Goal: Transaction & Acquisition: Purchase product/service

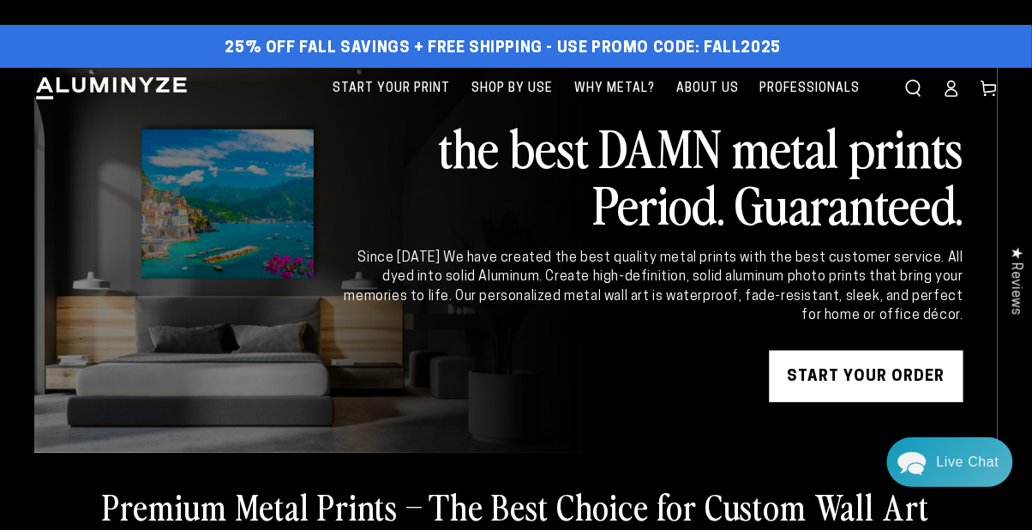
click at [501, 85] on span "Shop By Use" at bounding box center [512, 88] width 81 height 21
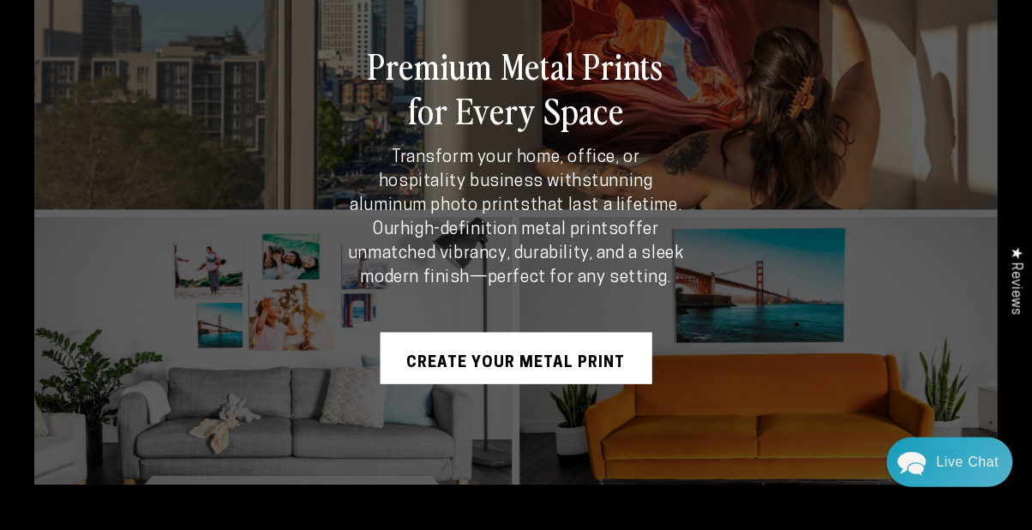
scroll to position [159, 0]
click at [467, 363] on link "CREATE YOUR METAL PRINT" at bounding box center [517, 359] width 272 height 51
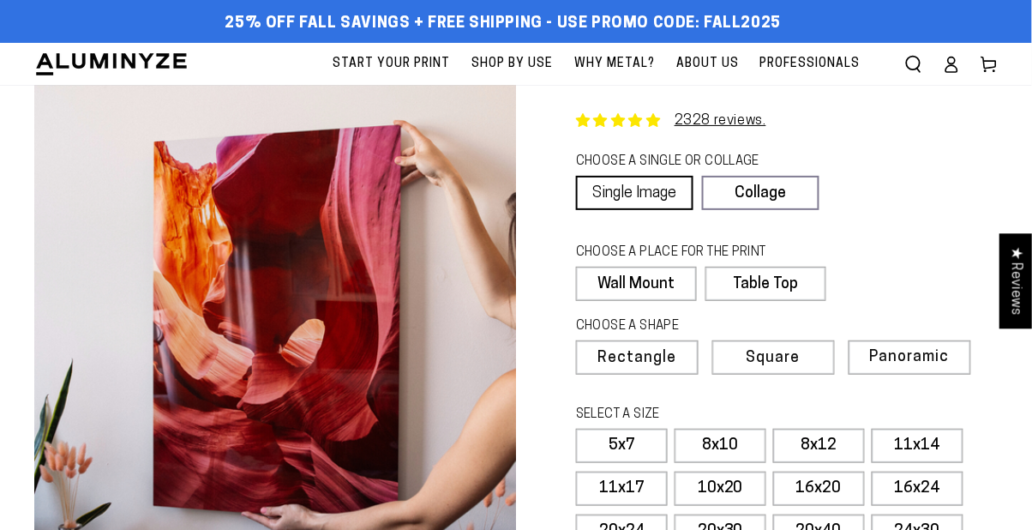
click at [630, 195] on link "Single Image" at bounding box center [634, 193] width 117 height 34
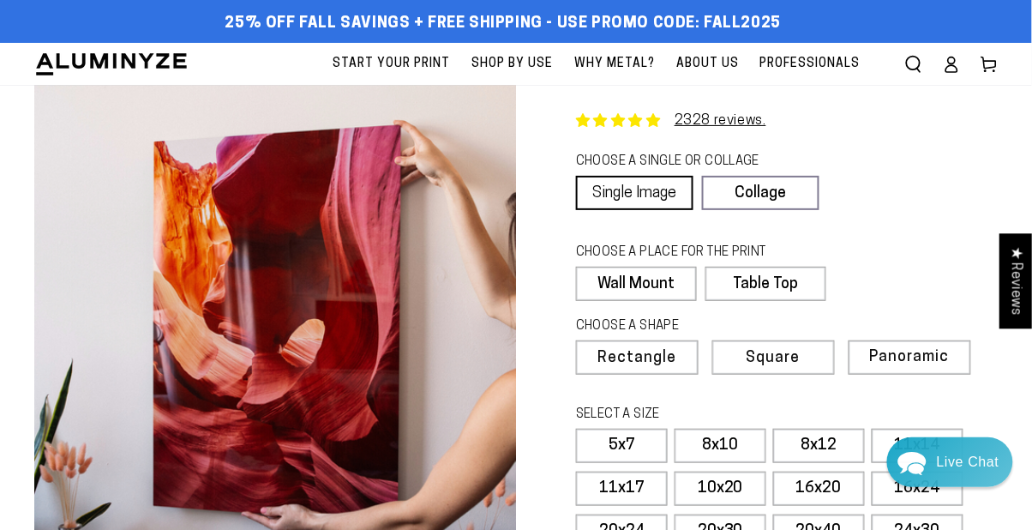
click at [661, 195] on link "Single Image" at bounding box center [634, 193] width 117 height 34
click at [641, 275] on label "Wall Mount" at bounding box center [636, 284] width 120 height 34
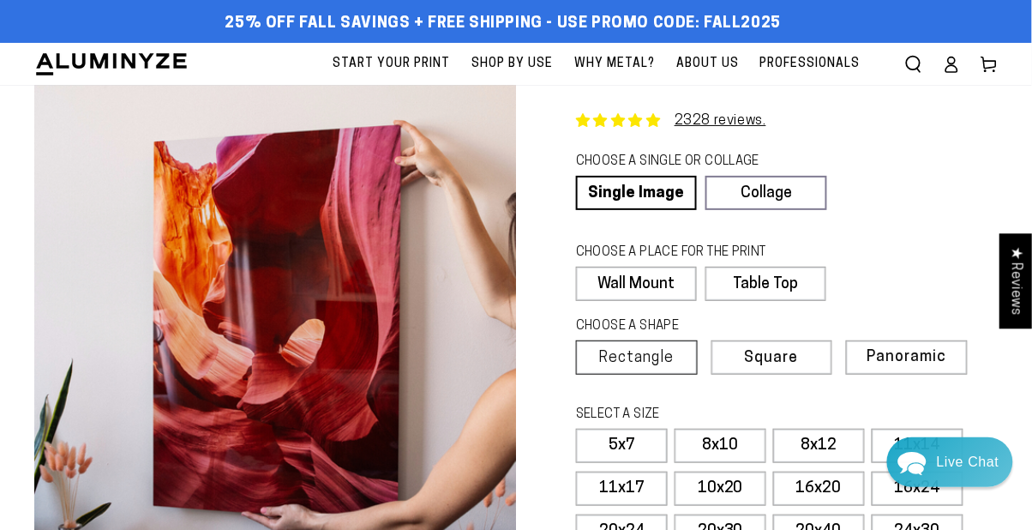
click at [650, 372] on label "Rectangle" at bounding box center [637, 357] width 122 height 34
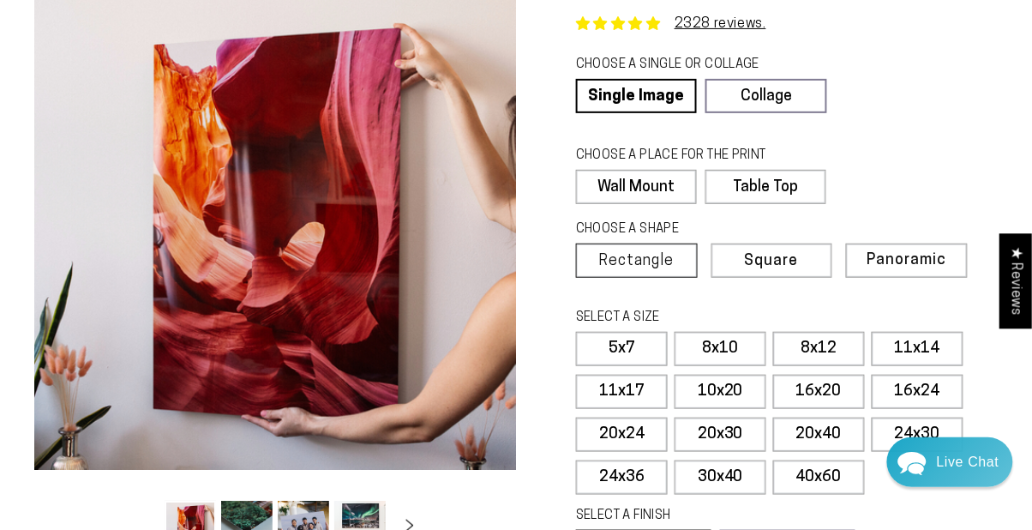
scroll to position [98, 0]
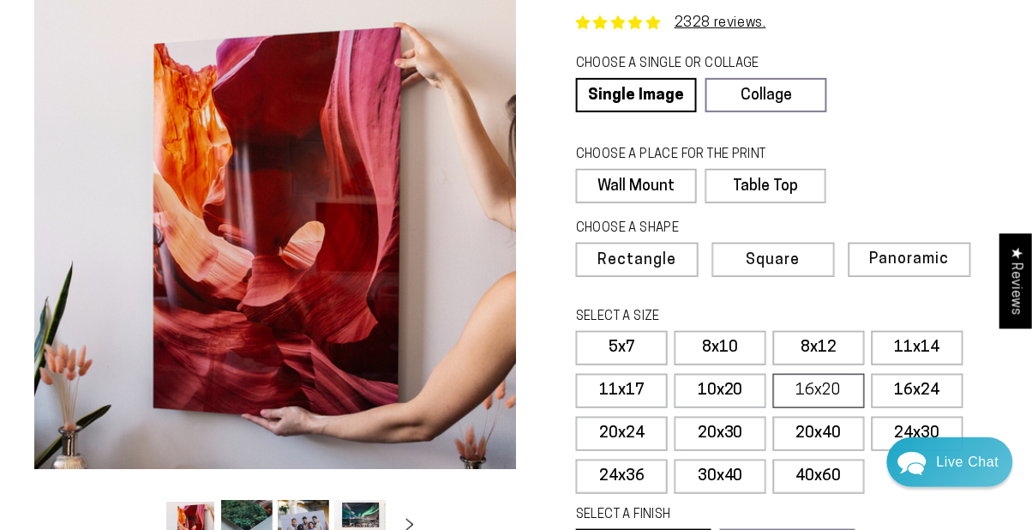
click at [833, 393] on label "16x20" at bounding box center [819, 391] width 92 height 34
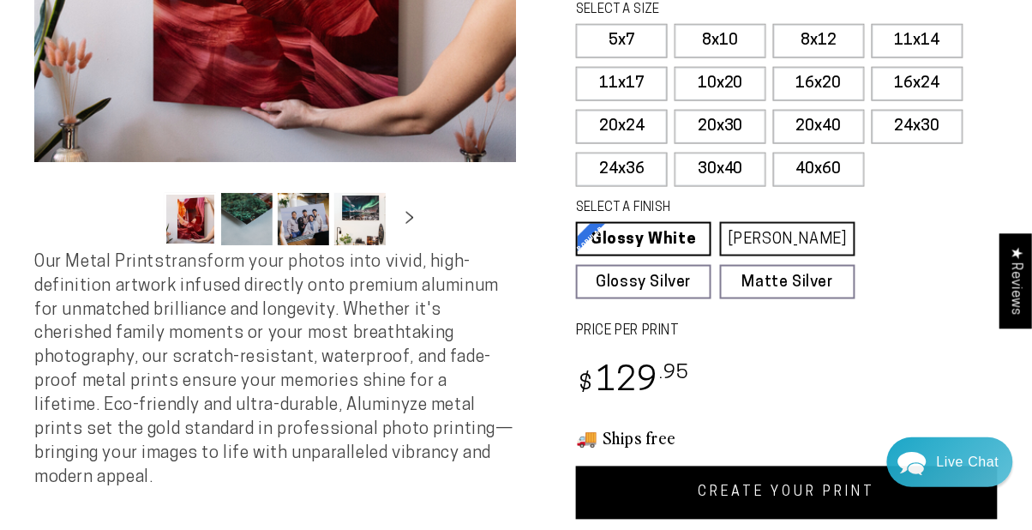
click at [834, 229] on link "[PERSON_NAME] Matte White Our matte white surface offers a flatter tone and sli…" at bounding box center [787, 239] width 135 height 34
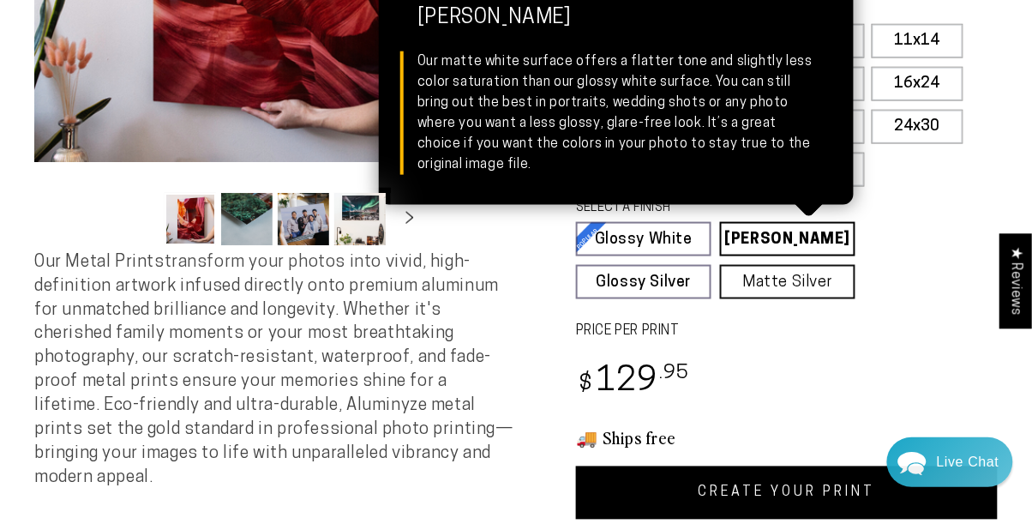
click at [816, 285] on link "Matte Silver Matte Silver Our raw silver matte aluminum surface adds a fascinat…" at bounding box center [787, 282] width 135 height 34
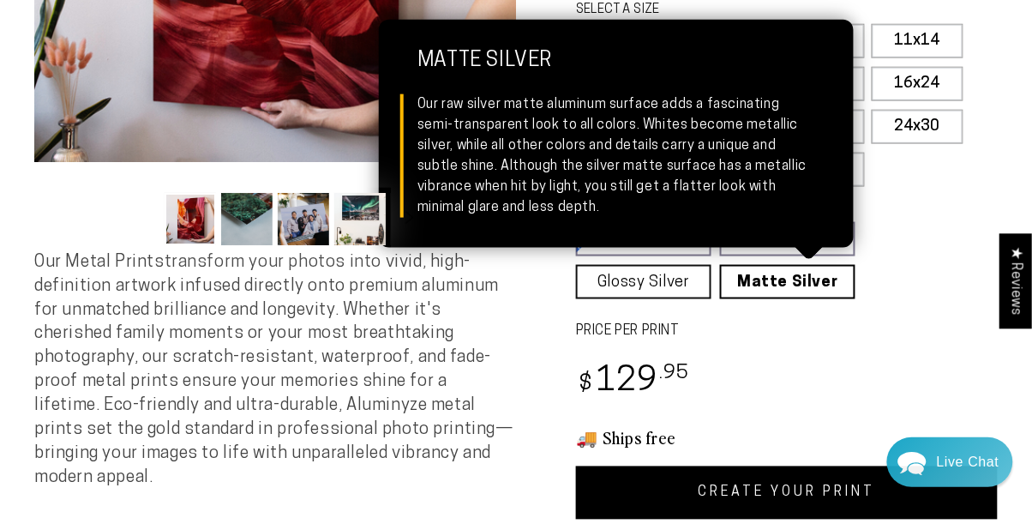
click at [660, 284] on link "Glossy Silver Glossy Silver Our silver gloss produces uniquely luminous prints …" at bounding box center [643, 282] width 135 height 34
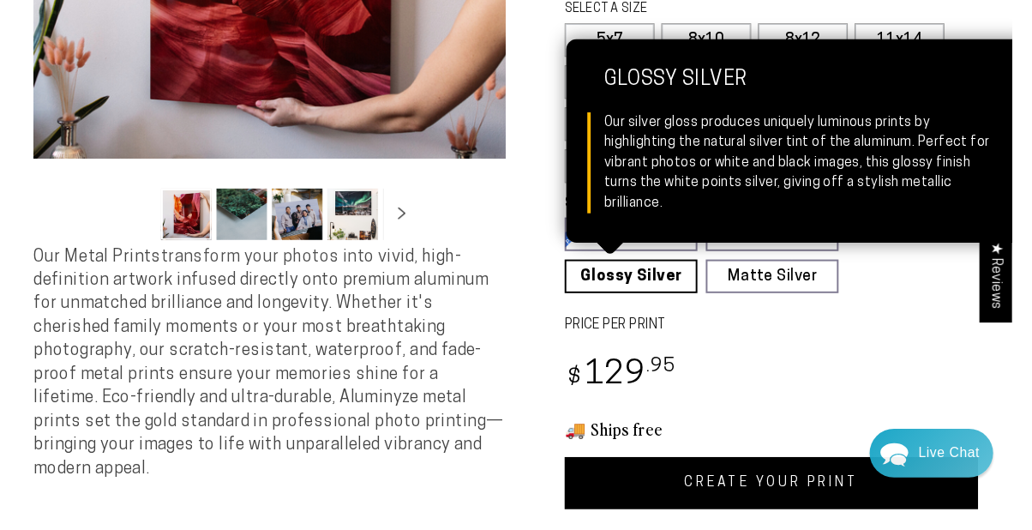
click at [780, 367] on div "Regular price $ 129 .95 Regular price Sale price $ 129 .95" at bounding box center [787, 384] width 422 height 51
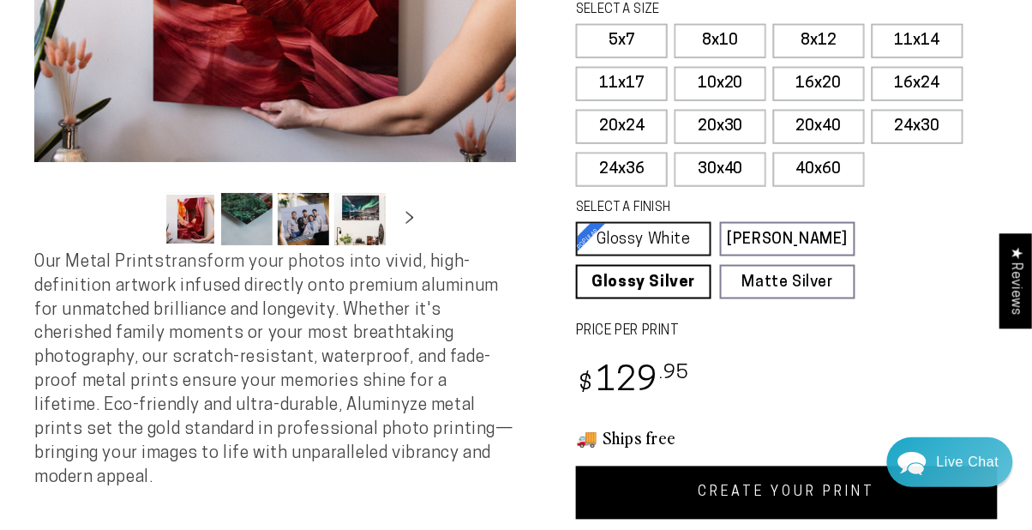
click at [666, 229] on link "Glossy White Glossy White Our bright white glossy surface increases color satur…" at bounding box center [643, 239] width 135 height 34
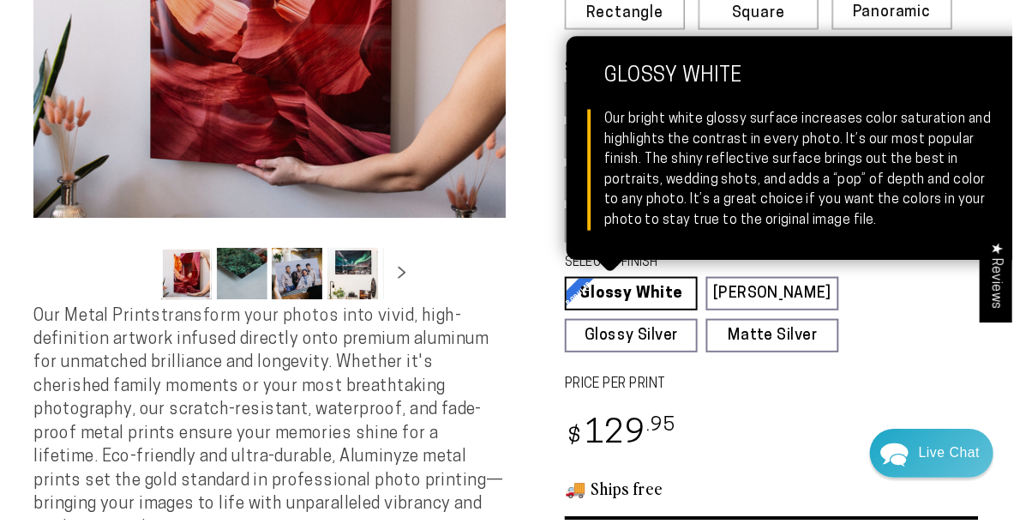
scroll to position [343, 0]
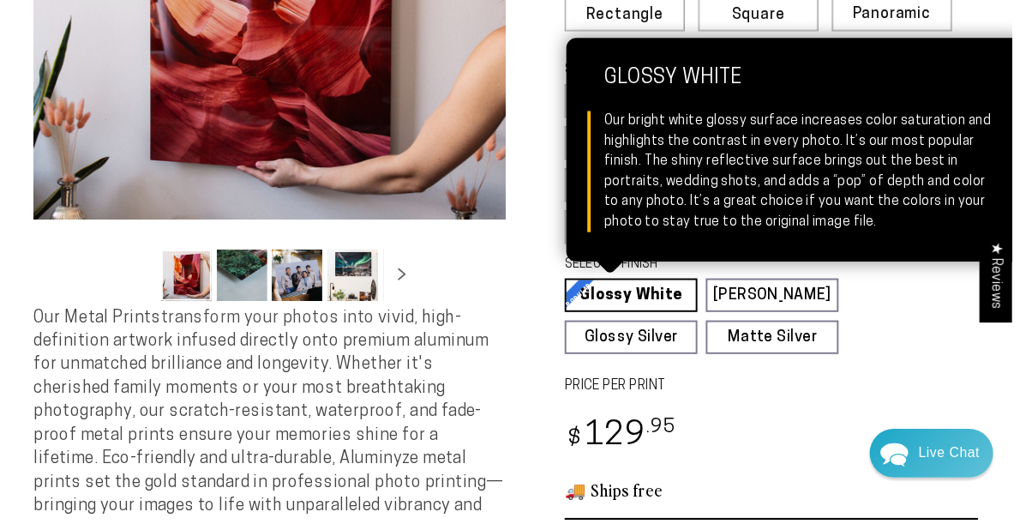
click at [944, 334] on fieldset "SELECT A FINISH Learn more Glossy White Glossy White Our bright white glossy su…" at bounding box center [781, 311] width 411 height 100
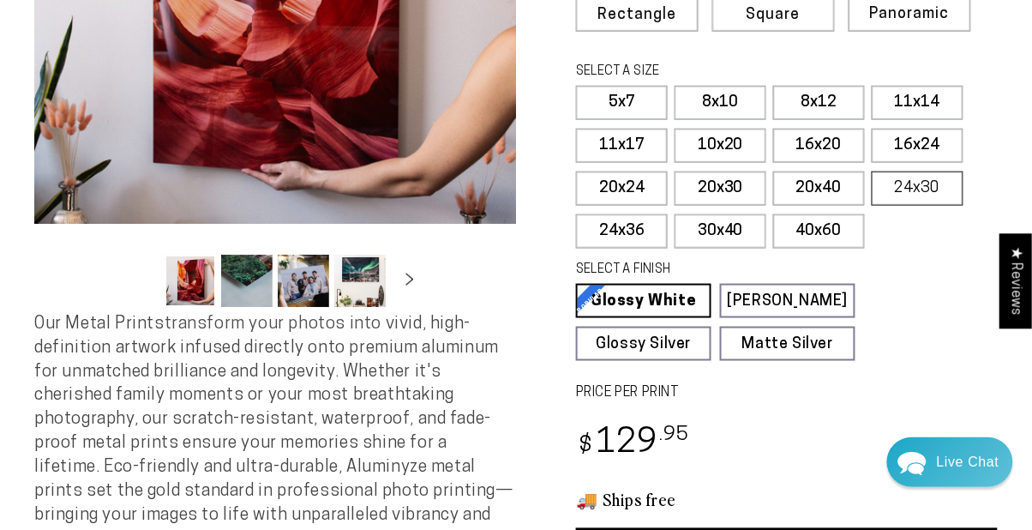
click at [945, 192] on label "24x30" at bounding box center [918, 188] width 92 height 34
click at [842, 230] on label "40x60" at bounding box center [819, 231] width 92 height 34
click at [736, 239] on label "30x40" at bounding box center [721, 231] width 92 height 34
click at [645, 219] on label "24x36" at bounding box center [622, 231] width 92 height 34
click at [633, 93] on label "5x7" at bounding box center [622, 103] width 92 height 34
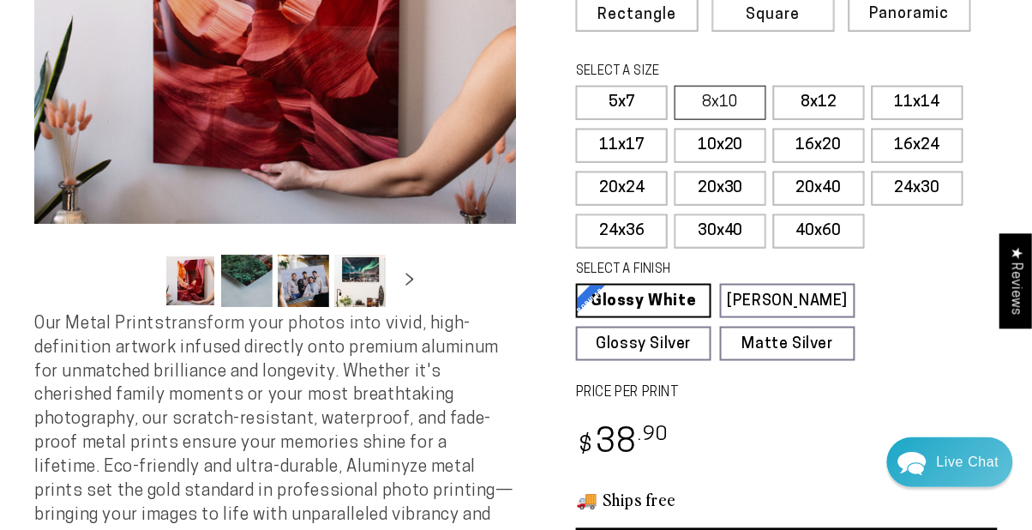
click at [731, 92] on label "8x10" at bounding box center [721, 103] width 92 height 34
click at [827, 101] on label "8x12" at bounding box center [819, 103] width 92 height 34
click at [933, 96] on label "11x14" at bounding box center [918, 103] width 92 height 34
click at [640, 139] on label "11x17" at bounding box center [622, 146] width 92 height 34
click at [742, 141] on label "10x20" at bounding box center [721, 146] width 92 height 34
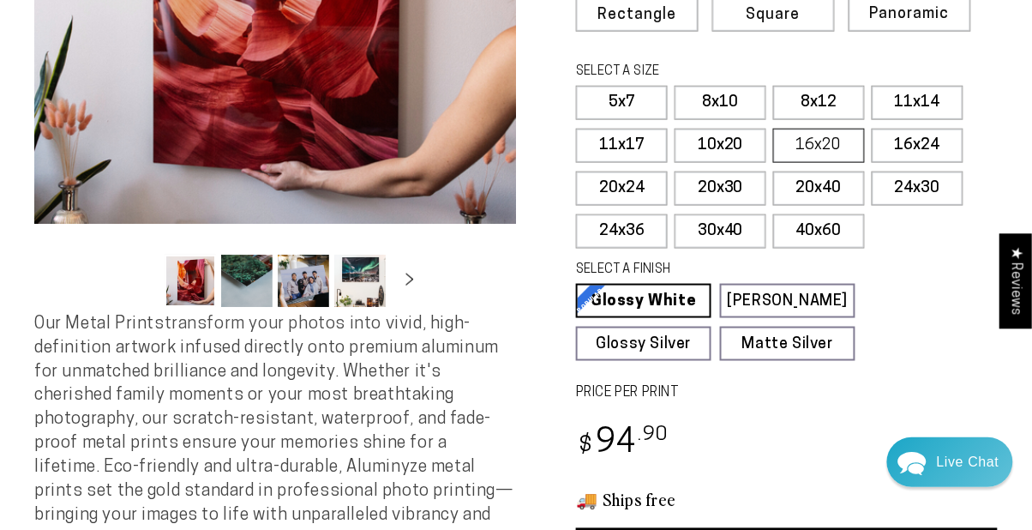
click at [834, 144] on label "16x20" at bounding box center [819, 146] width 92 height 34
click at [946, 151] on label "16x24" at bounding box center [918, 146] width 92 height 34
click at [831, 140] on label "16x20" at bounding box center [819, 146] width 92 height 34
click at [936, 141] on label "16x24" at bounding box center [918, 146] width 92 height 34
click at [635, 174] on label "20x24" at bounding box center [622, 188] width 92 height 34
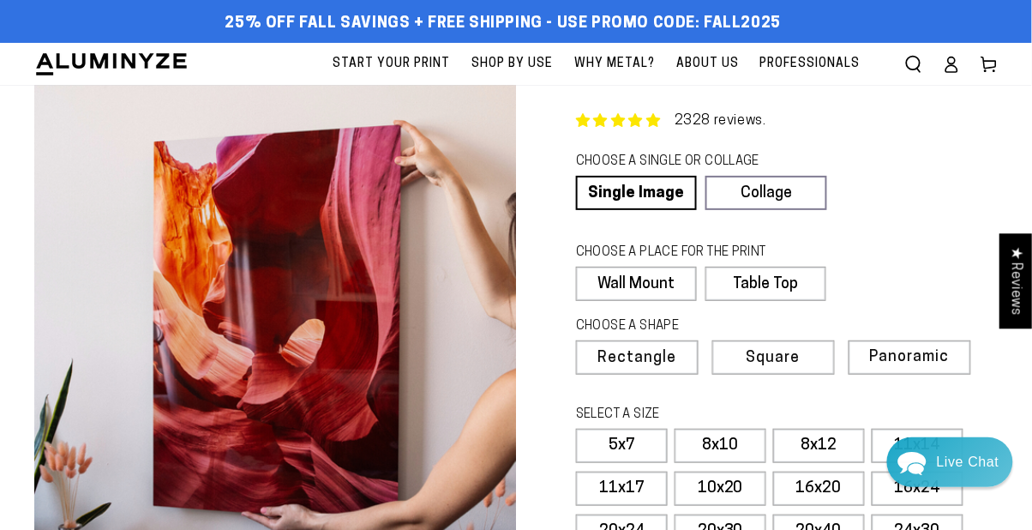
click at [731, 114] on link "2328 reviews." at bounding box center [721, 121] width 92 height 14
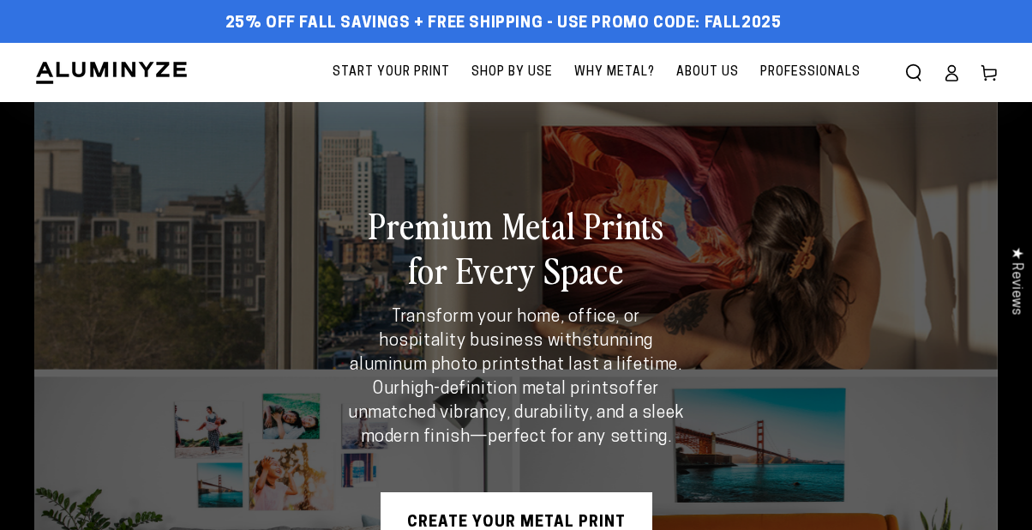
scroll to position [159, 0]
